Goal: Task Accomplishment & Management: Manage account settings

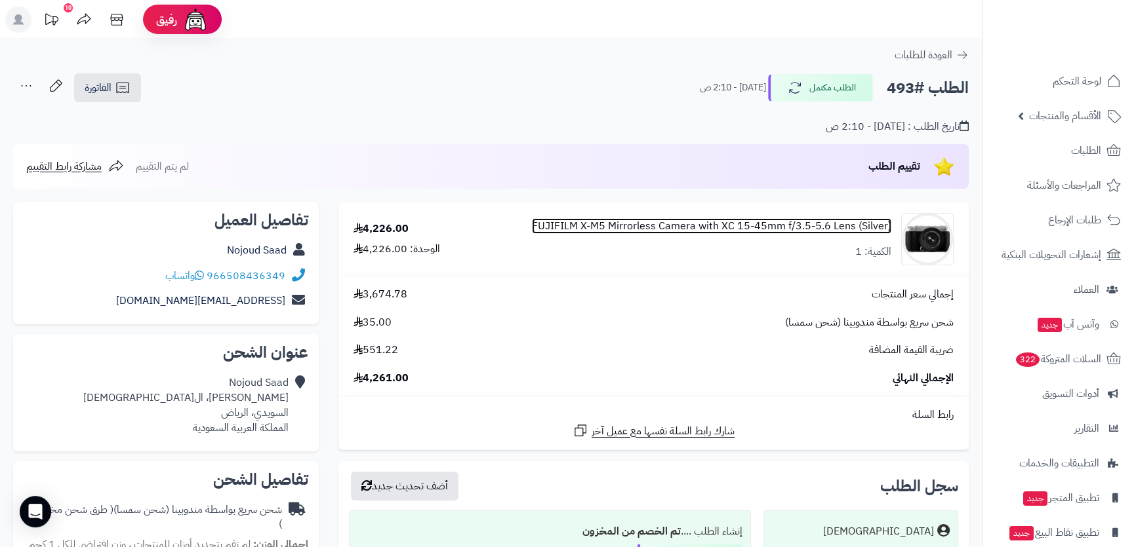
click at [622, 222] on link "FUJIFILM X-M5 Mirrorless Camera with XC 15-45mm f/3.5-5.6 Lens (Silver)" at bounding box center [711, 226] width 359 height 15
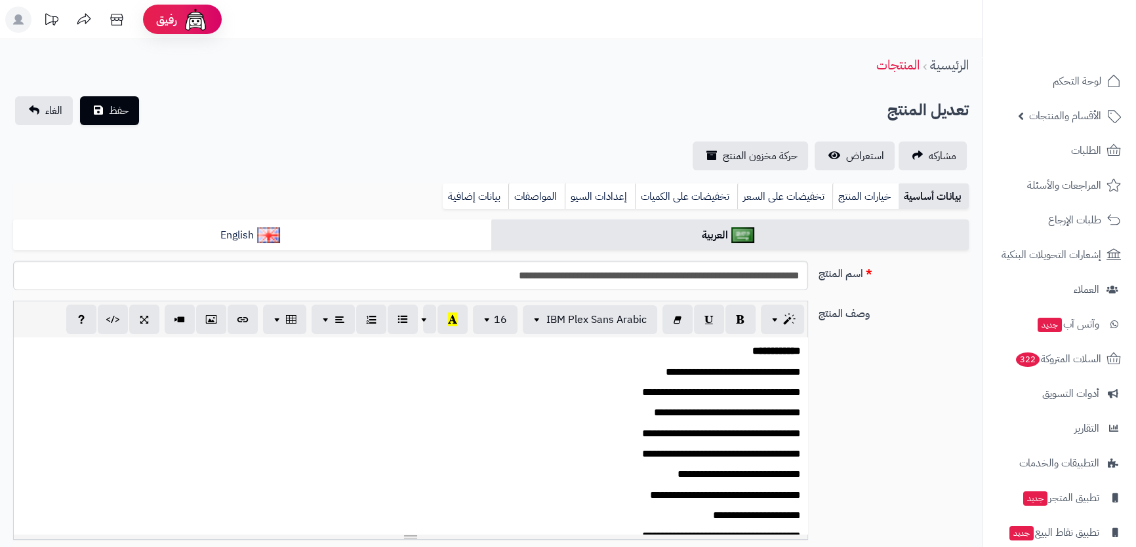
scroll to position [187, 0]
click at [511, 280] on input "**********" at bounding box center [410, 276] width 794 height 30
